Goal: Task Accomplishment & Management: Complete application form

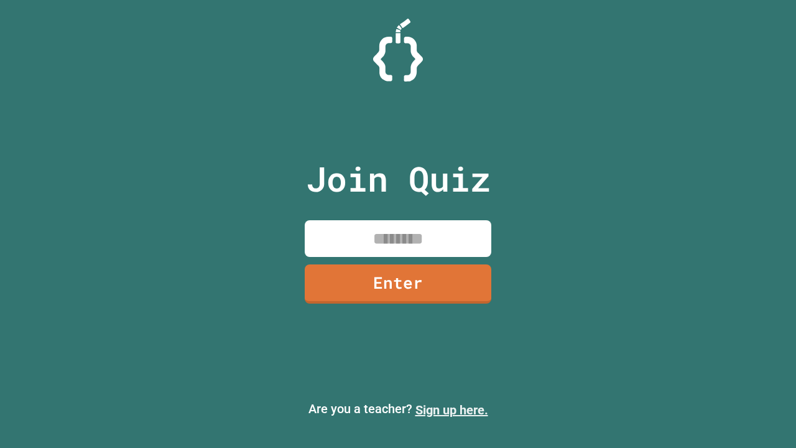
click at [451, 410] on link "Sign up here." at bounding box center [451, 409] width 73 height 15
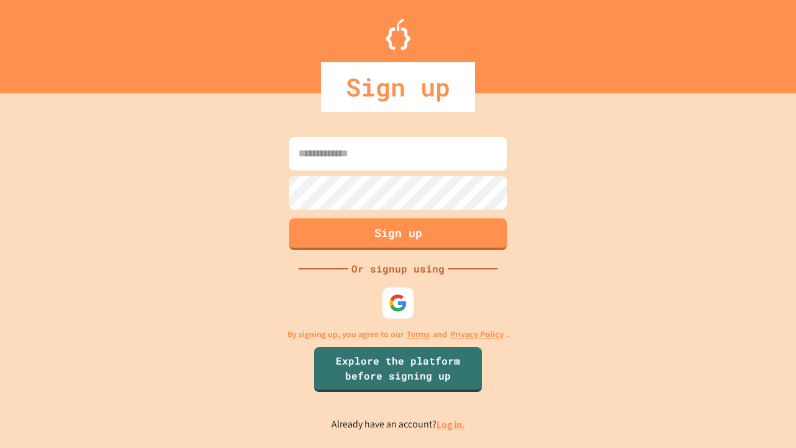
click at [451, 424] on link "Log in." at bounding box center [451, 424] width 29 height 13
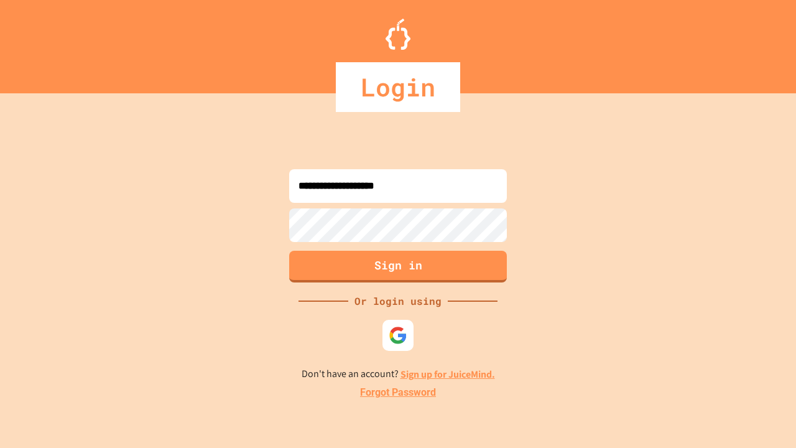
type input "**********"
